Goal: Information Seeking & Learning: Learn about a topic

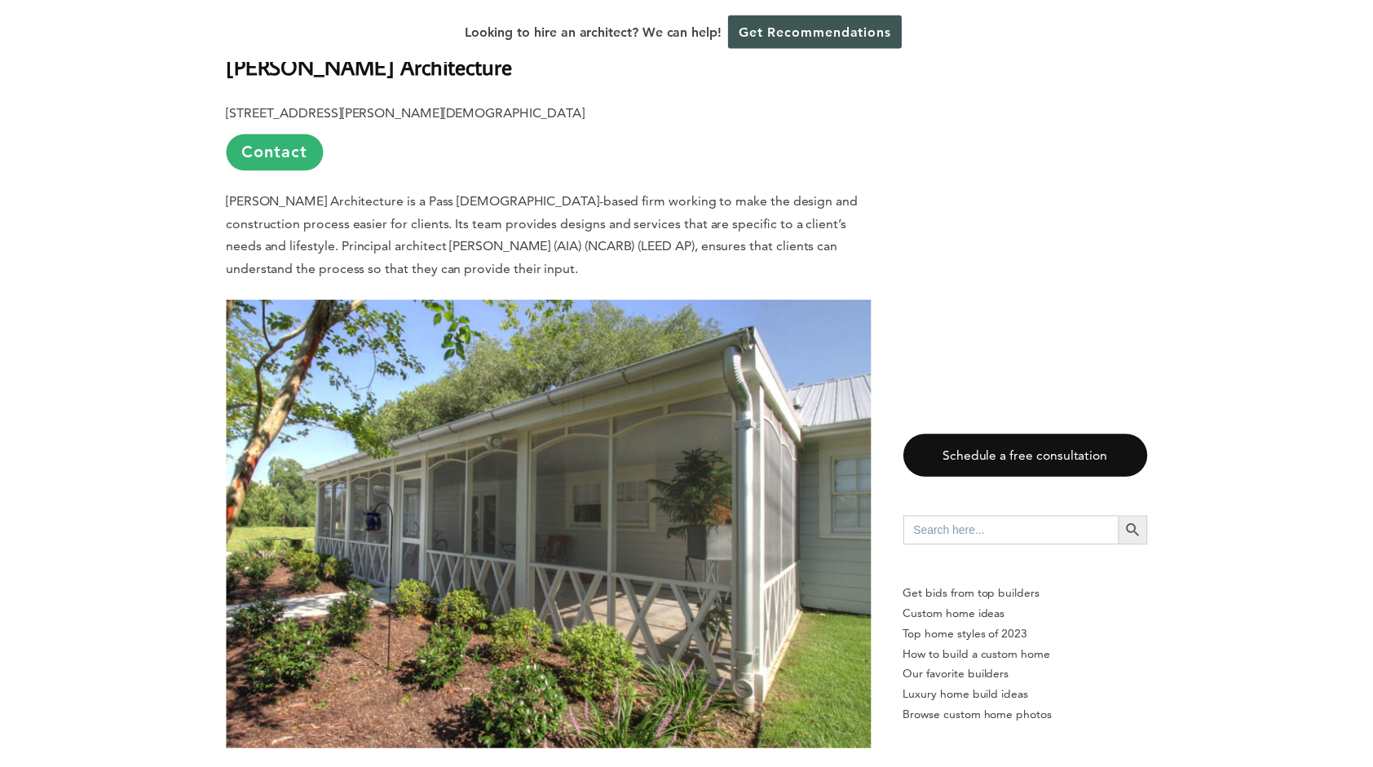
scroll to position [3996, 0]
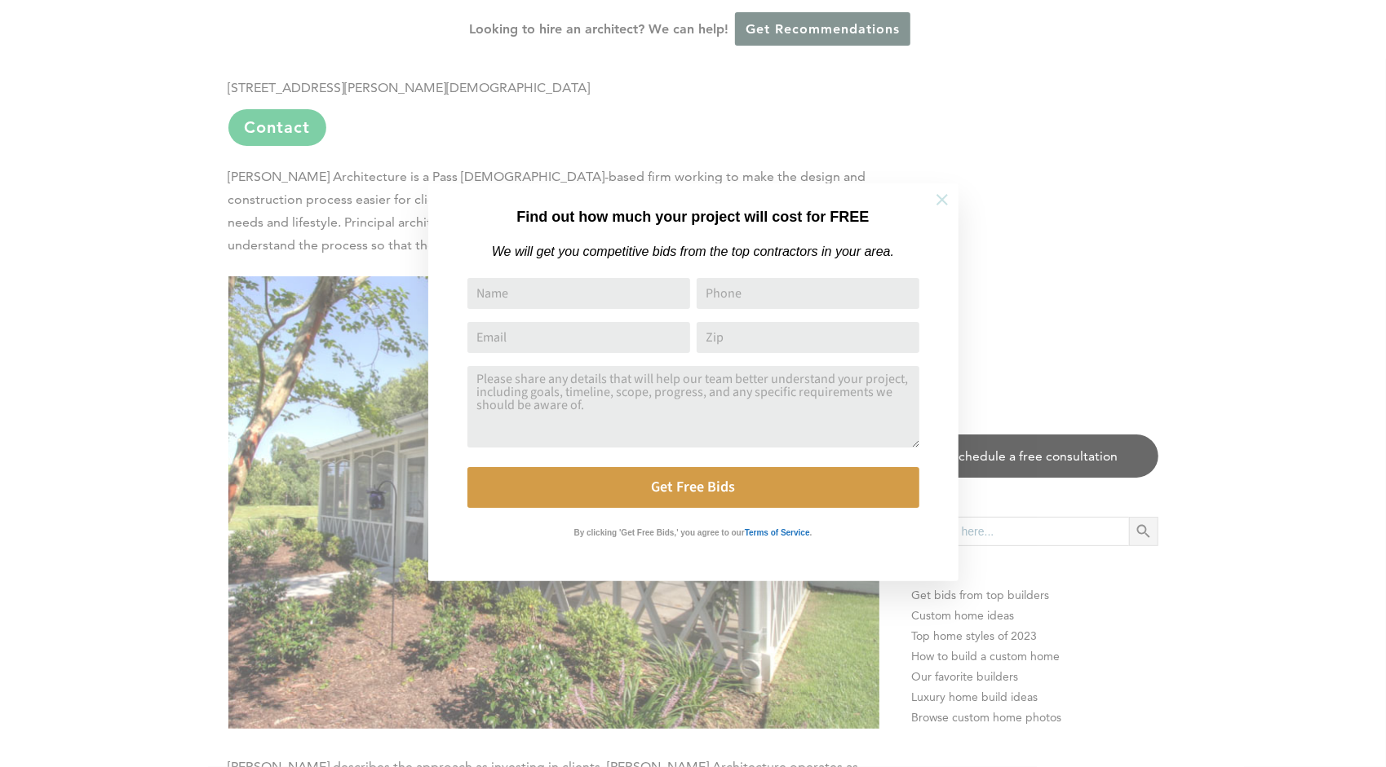
click at [936, 200] on icon at bounding box center [942, 200] width 18 height 18
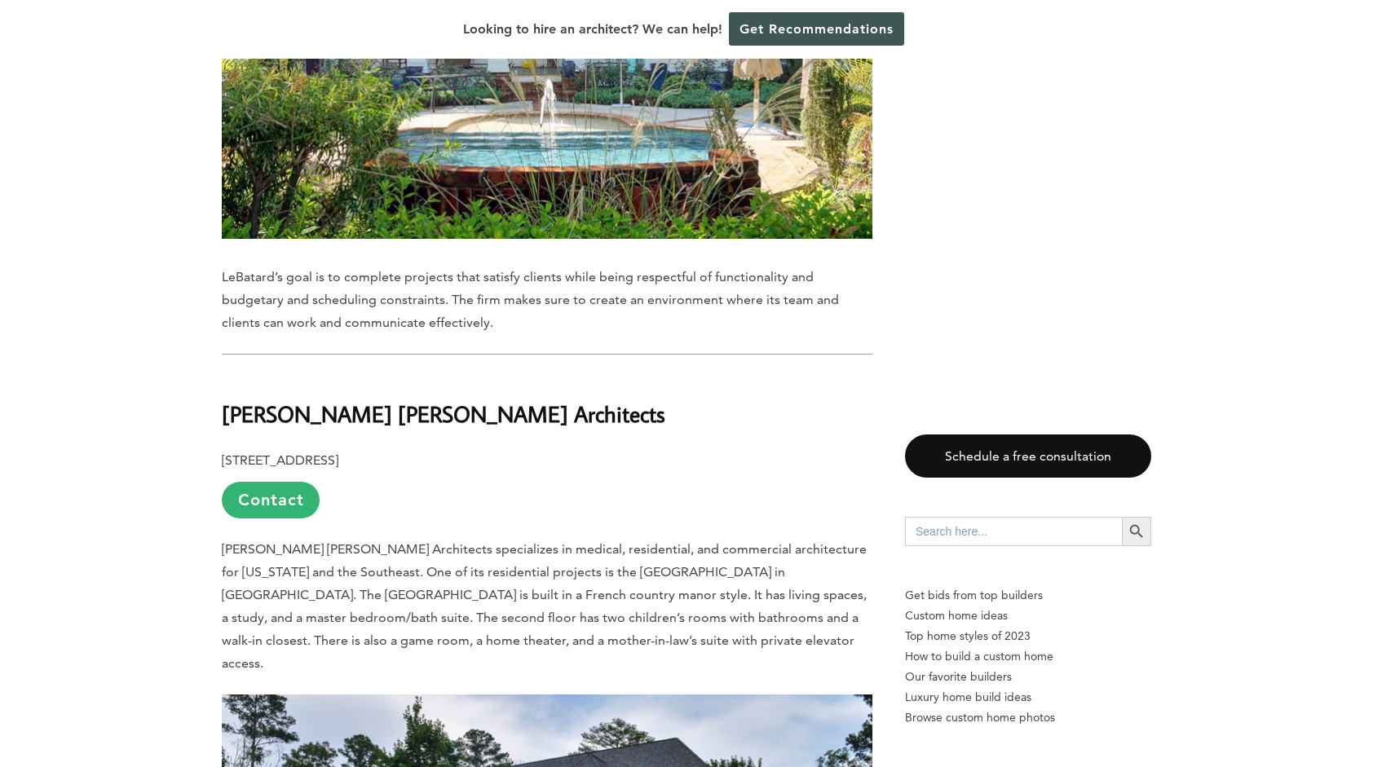
scroll to position [7830, 0]
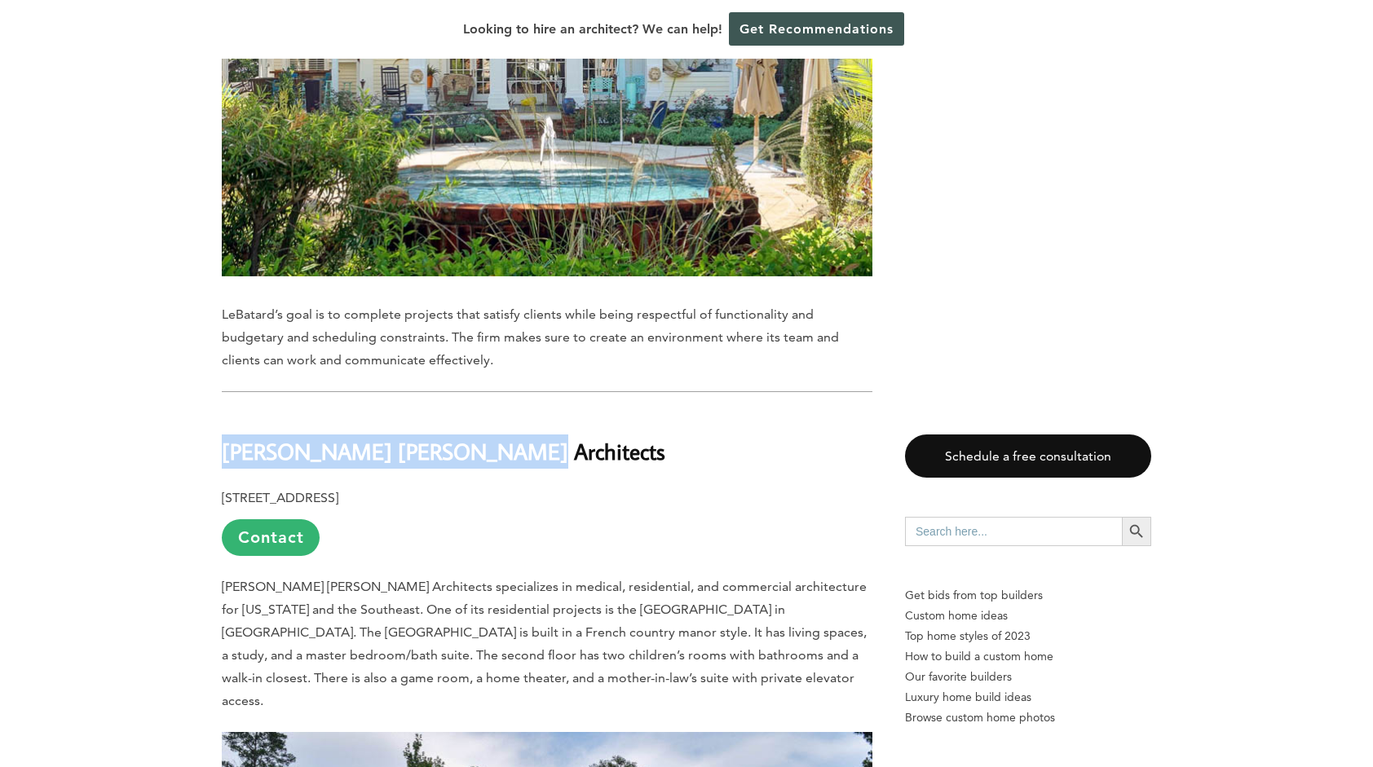
drag, startPoint x: 494, startPoint y: 310, endPoint x: 223, endPoint y: 318, distance: 270.9
click at [223, 412] on h2 "[PERSON_NAME] [PERSON_NAME] Architects" at bounding box center [547, 440] width 651 height 56
copy b "[PERSON_NAME] [PERSON_NAME] Architects"
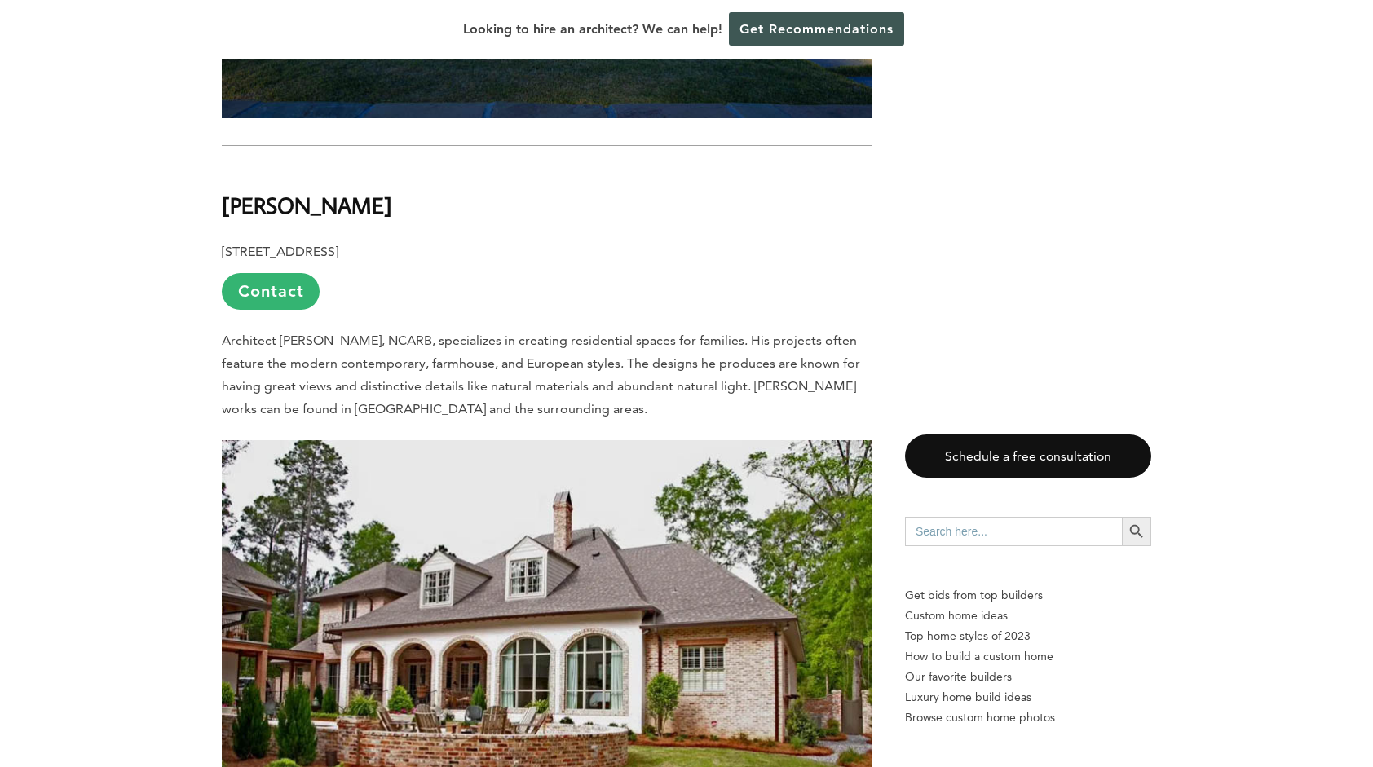
scroll to position [5546, 0]
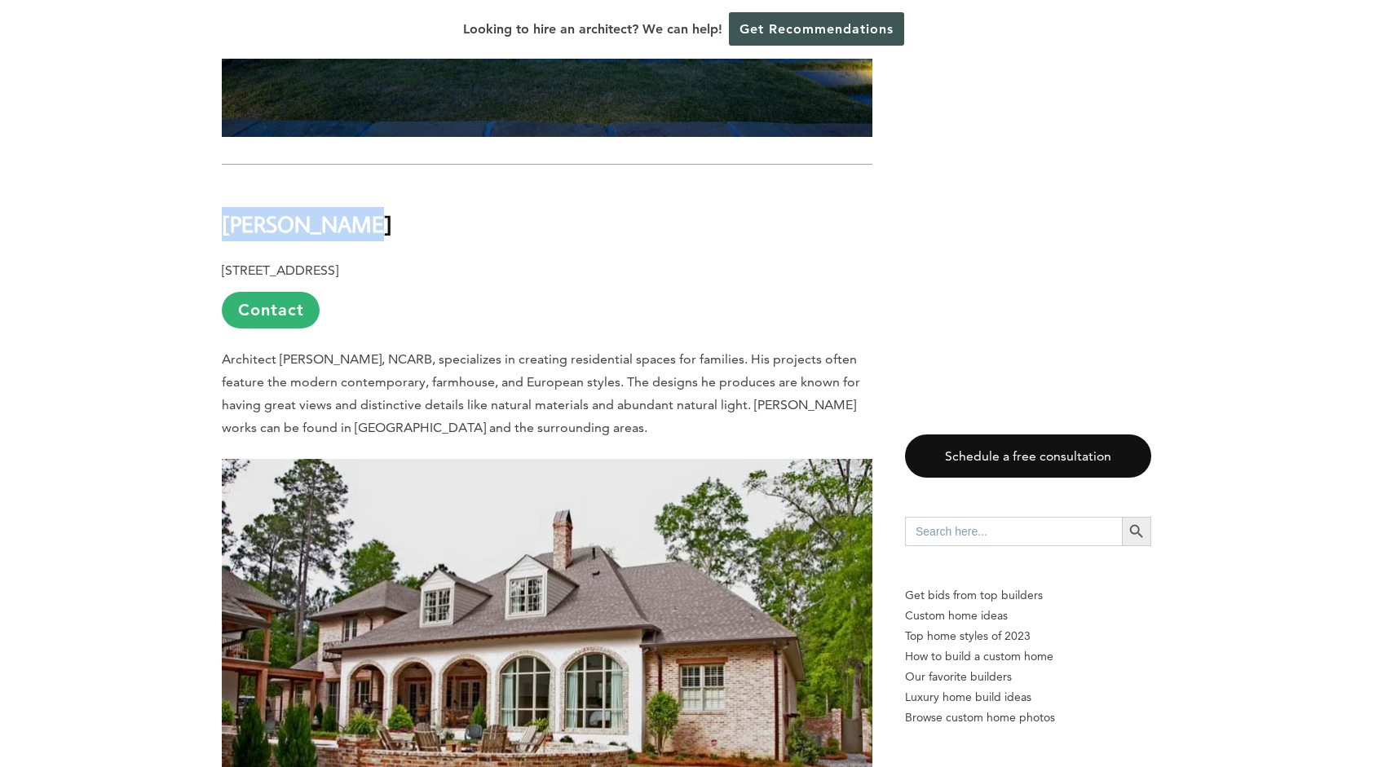
drag, startPoint x: 361, startPoint y: 137, endPoint x: 223, endPoint y: 130, distance: 138.0
click at [223, 184] on h2 "[PERSON_NAME]" at bounding box center [547, 212] width 651 height 56
copy b "[PERSON_NAME]"
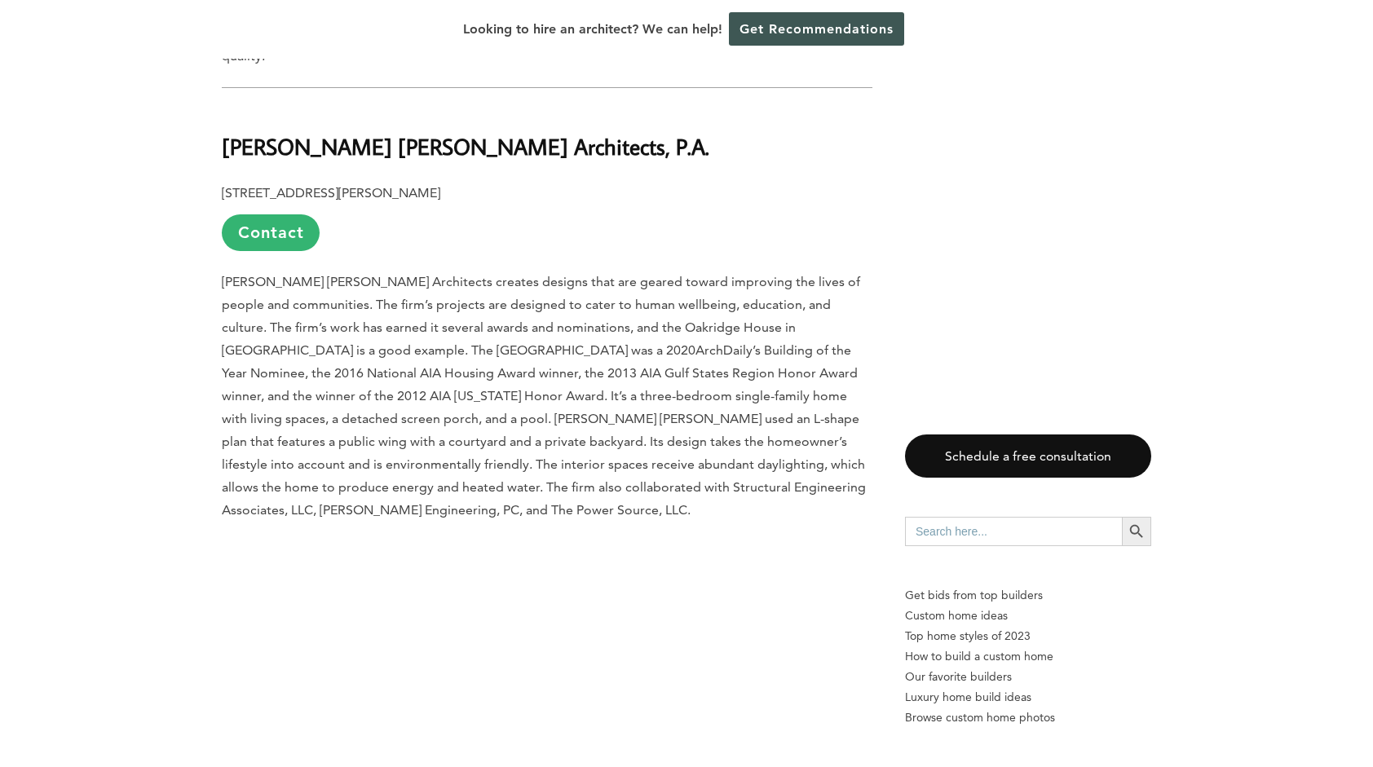
scroll to position [897, 0]
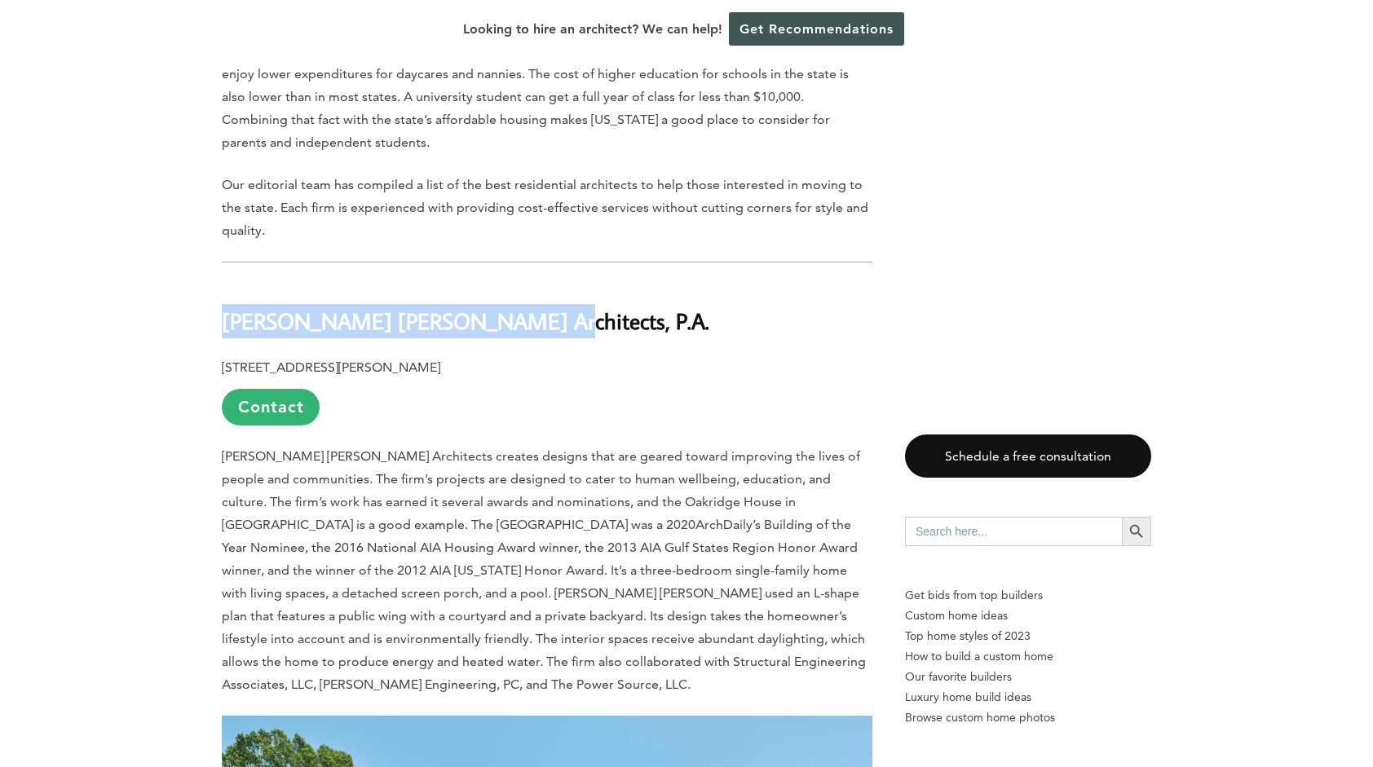
drag, startPoint x: 498, startPoint y: 315, endPoint x: 223, endPoint y: 307, distance: 274.2
click at [223, 307] on h2 "[PERSON_NAME] [PERSON_NAME] Architects, P.A." at bounding box center [547, 310] width 651 height 56
drag, startPoint x: 223, startPoint y: 307, endPoint x: 254, endPoint y: 316, distance: 32.3
copy b "[PERSON_NAME] [PERSON_NAME] Architects, P.A."
